Goal: Find specific page/section: Find specific page/section

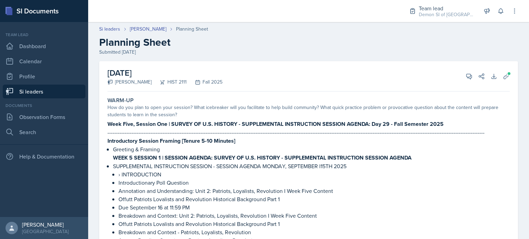
scroll to position [1071, 0]
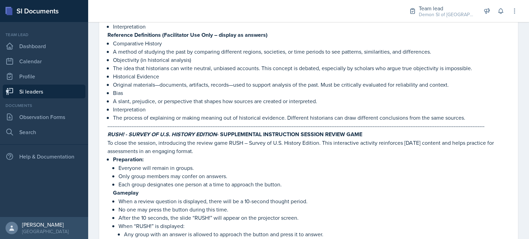
click at [195, 10] on div at bounding box center [242, 11] width 297 height 22
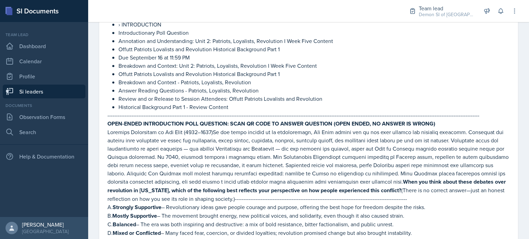
scroll to position [0, 0]
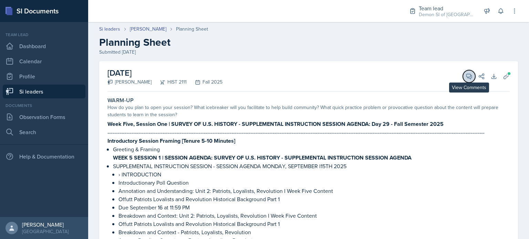
click at [466, 78] on icon at bounding box center [468, 76] width 7 height 7
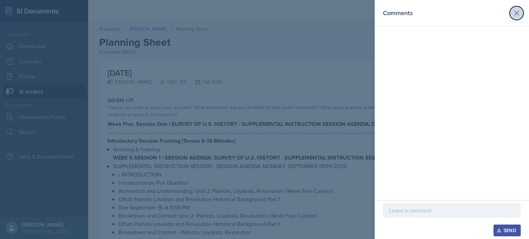
click at [518, 14] on icon at bounding box center [516, 13] width 8 height 8
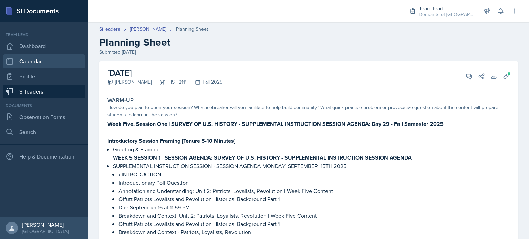
click at [35, 61] on link "Calendar" at bounding box center [44, 61] width 83 height 14
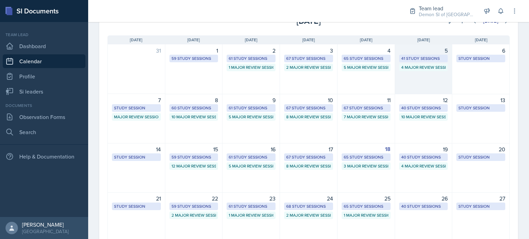
scroll to position [48, 0]
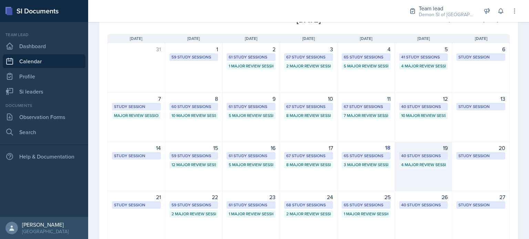
click at [431, 159] on div "40 Study Sessions" at bounding box center [423, 156] width 49 height 8
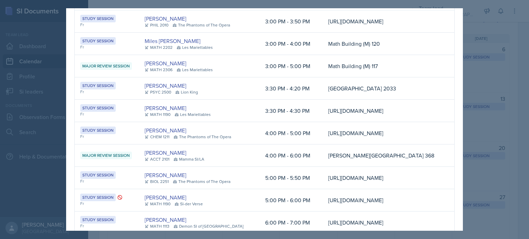
scroll to position [636, 0]
click at [506, 105] on div at bounding box center [264, 119] width 529 height 239
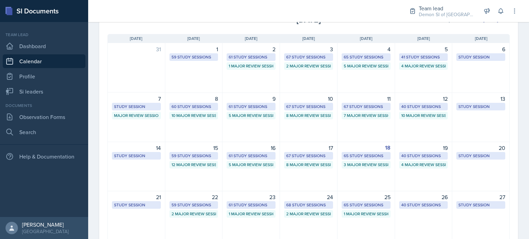
scroll to position [0, 0]
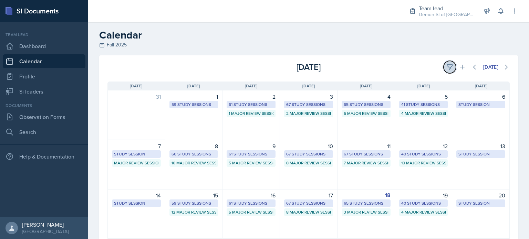
click at [446, 64] on icon at bounding box center [449, 67] width 7 height 7
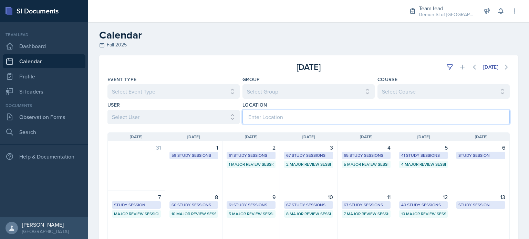
click at [290, 120] on input at bounding box center [375, 117] width 267 height 14
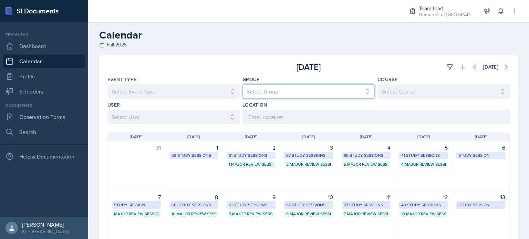
click at [275, 91] on select "Select Group All Demon SI of [GEOGRAPHIC_DATA] Les Mariettables Lion King Mamma…" at bounding box center [308, 91] width 132 height 14
select select "e892a4c8-123a-40ec-8aa5-ee50854cd130"
click at [242, 84] on select "Select Group All Demon SI of [GEOGRAPHIC_DATA] Les Mariettables Lion King Mamma…" at bounding box center [308, 91] width 132 height 14
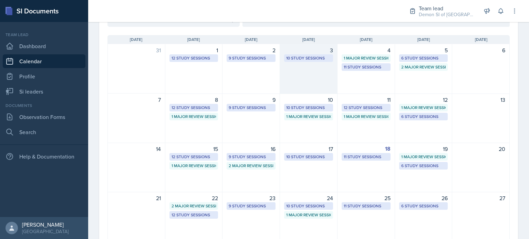
scroll to position [103, 0]
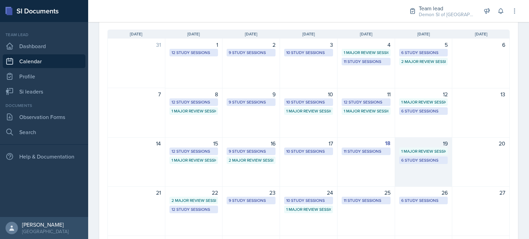
click at [403, 171] on div "19 1 Major Review Session 6 Study Sessions" at bounding box center [423, 162] width 57 height 50
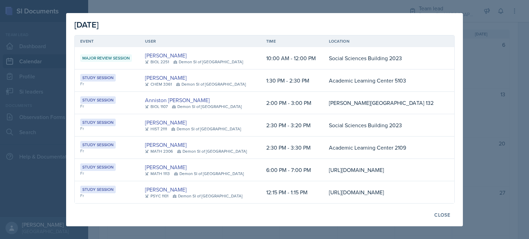
scroll to position [0, 0]
click at [481, 60] on div at bounding box center [264, 119] width 529 height 239
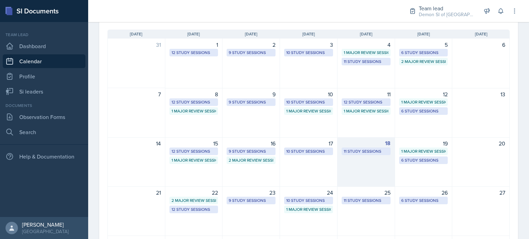
click at [369, 162] on div "18 11 Study Sessions" at bounding box center [365, 162] width 57 height 50
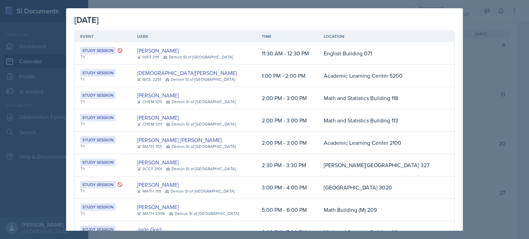
click at [488, 103] on div at bounding box center [264, 119] width 529 height 239
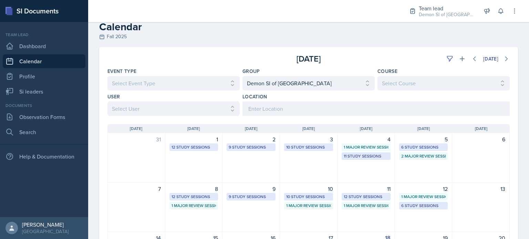
scroll to position [8, 0]
click at [366, 109] on input at bounding box center [375, 109] width 267 height 14
click at [198, 105] on select "Select User All" at bounding box center [173, 109] width 132 height 14
click at [107, 102] on select "Select User All" at bounding box center [173, 109] width 132 height 14
click at [123, 112] on select "Select User All" at bounding box center [173, 109] width 132 height 14
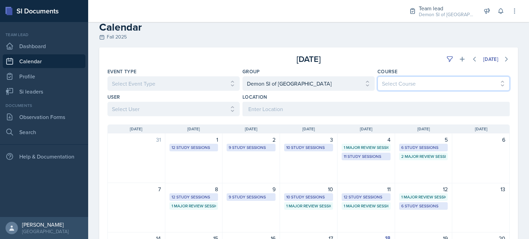
click at [395, 85] on select "Select Course All ACCT 2101 ACCT 2102 ACCT 4050 ANTH 1102 ANTH 3301 ARCH 1000 A…" at bounding box center [443, 83] width 132 height 14
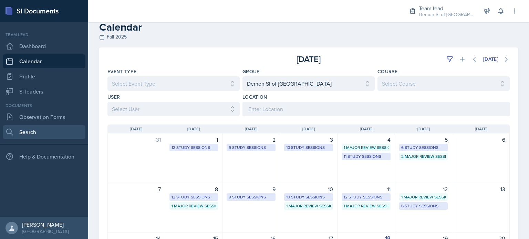
click at [11, 129] on icon at bounding box center [10, 132] width 6 height 6
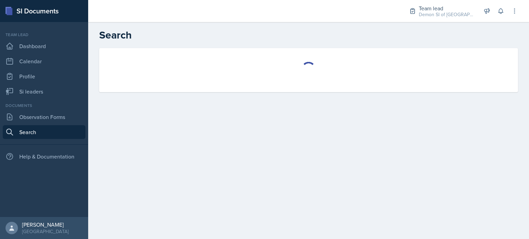
select select "all"
select select "1"
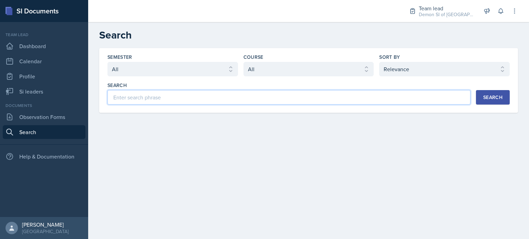
click at [140, 94] on input at bounding box center [288, 97] width 363 height 14
type input "[PERSON_NAME]"
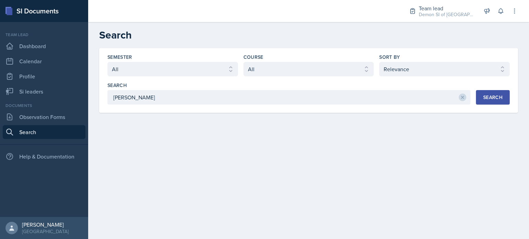
click at [39, 99] on nav "Team lead Dashboard Calendar Profile Si leaders Documents Observation Forms Sea…" at bounding box center [44, 119] width 88 height 195
click at [33, 91] on link "Si leaders" at bounding box center [44, 92] width 83 height 14
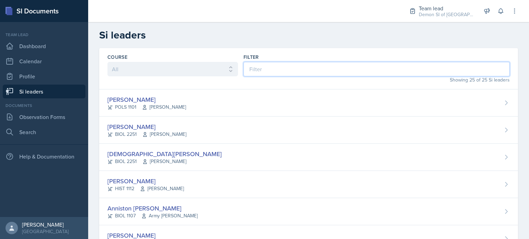
click at [263, 65] on input at bounding box center [376, 69] width 266 height 14
type input "k"
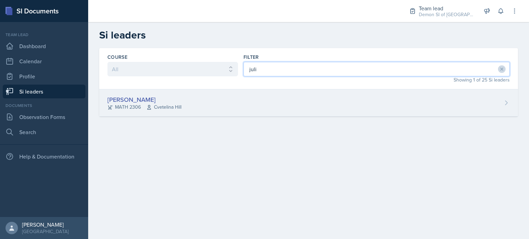
type input "juli"
click at [218, 96] on div "[PERSON_NAME] MATH 2306 [GEOGRAPHIC_DATA]" at bounding box center [308, 103] width 419 height 27
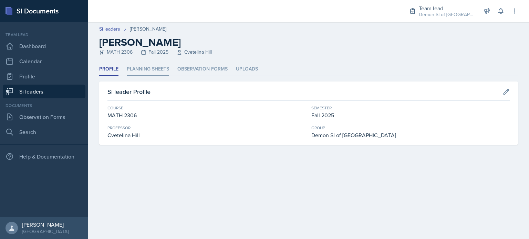
click at [161, 71] on li "Planning Sheets" at bounding box center [148, 69] width 42 height 13
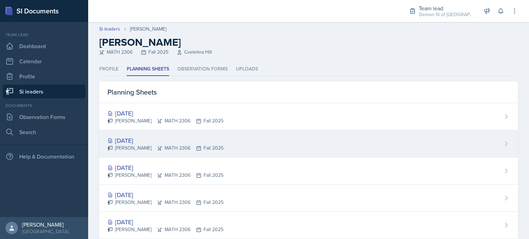
click at [159, 138] on div "[DATE]" at bounding box center [165, 140] width 116 height 9
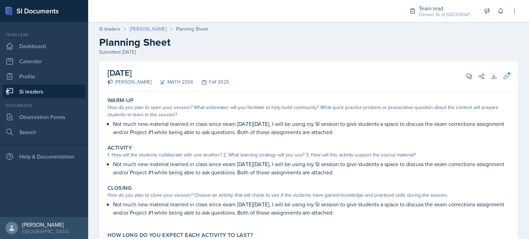
click at [135, 31] on link "[PERSON_NAME]" at bounding box center [148, 28] width 36 height 7
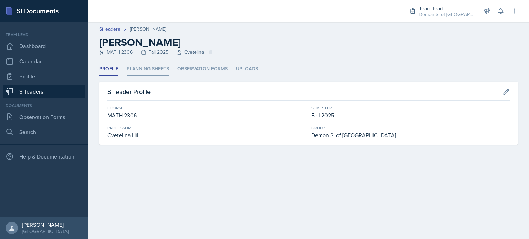
click at [140, 70] on li "Planning Sheets" at bounding box center [148, 69] width 42 height 13
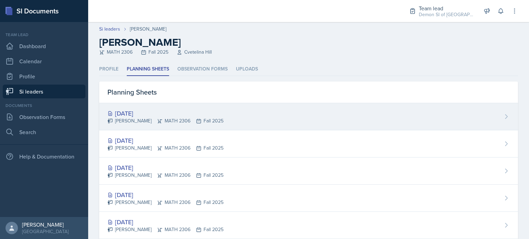
click at [154, 115] on div "[DATE]" at bounding box center [165, 113] width 116 height 9
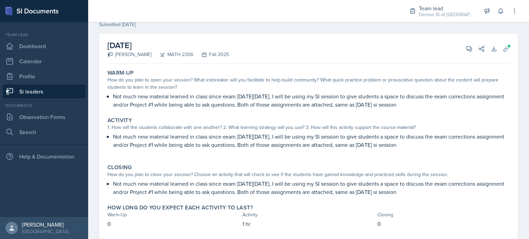
scroll to position [44, 0]
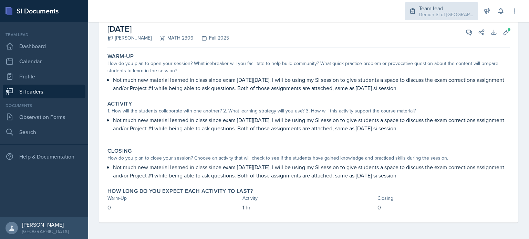
click at [427, 15] on div "Demon SI of [GEOGRAPHIC_DATA] / Fall 2025" at bounding box center [446, 14] width 55 height 7
